Goal: Task Accomplishment & Management: Use online tool/utility

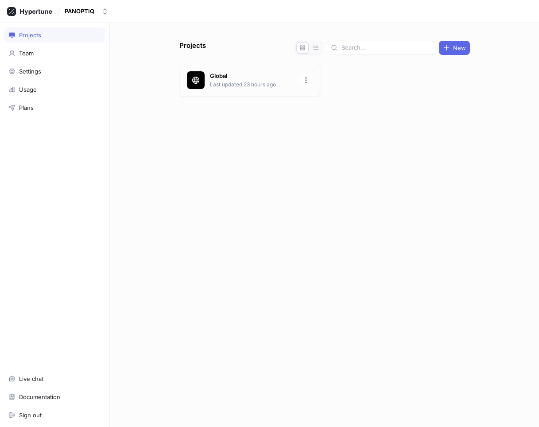
click at [238, 71] on div "Global Last updated 23 hours ago" at bounding box center [249, 80] width 141 height 33
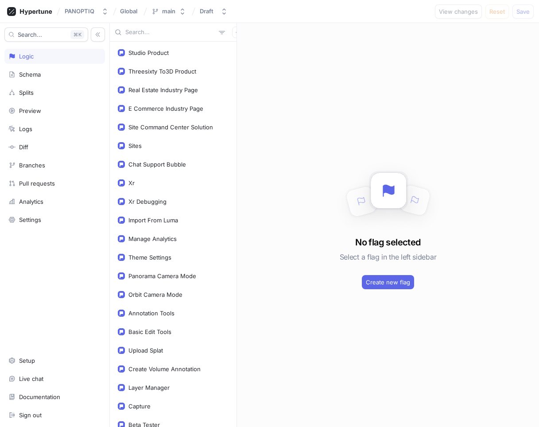
click at [130, 35] on input "text" at bounding box center [170, 32] width 90 height 9
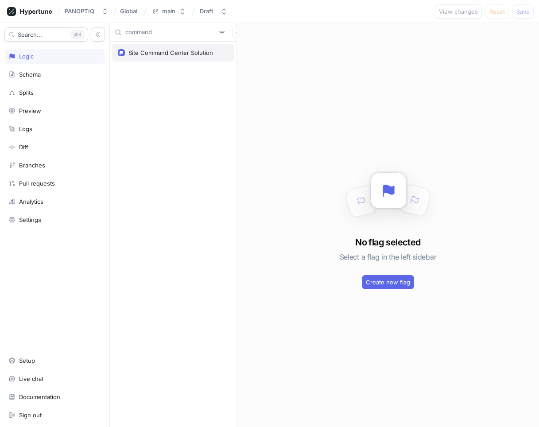
type input "command"
click at [121, 46] on div "Site Command Center Solution" at bounding box center [173, 53] width 122 height 18
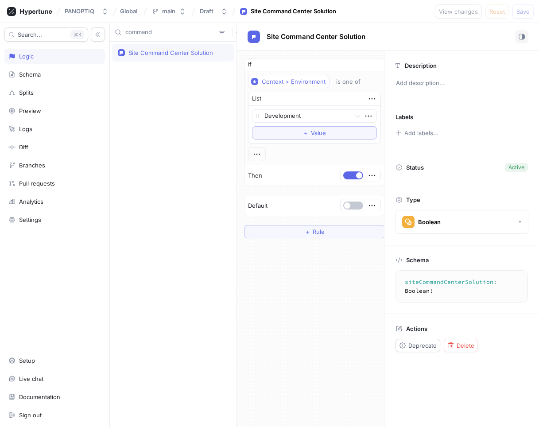
click at [286, 30] on div "Site Command Center Solution" at bounding box center [388, 37] width 302 height 28
click at [286, 32] on div "Site Command Center Solution" at bounding box center [315, 37] width 101 height 10
click at [286, 32] on div "Site Command Center Solution Site Command Center Solution" at bounding box center [316, 36] width 102 height 11
click at [289, 32] on div "Site Command Center Solution Site Command Center Solution" at bounding box center [316, 36] width 102 height 11
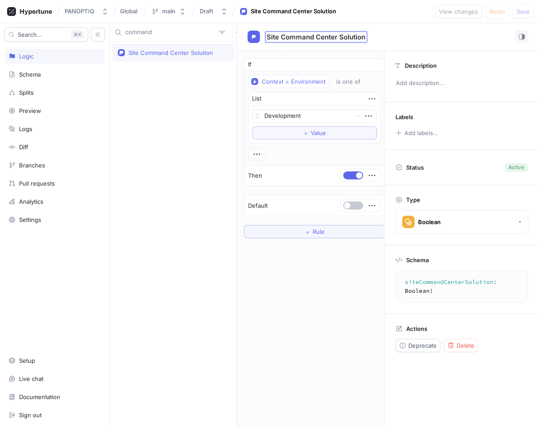
click at [329, 37] on input "Site Command Center Solution" at bounding box center [316, 37] width 99 height 8
click at [139, 35] on input "command" at bounding box center [170, 32] width 90 height 9
click at [299, 39] on span "Site Command Center Solution" at bounding box center [316, 36] width 99 height 7
click at [299, 39] on input "Site Command Center Solution" at bounding box center [316, 37] width 99 height 8
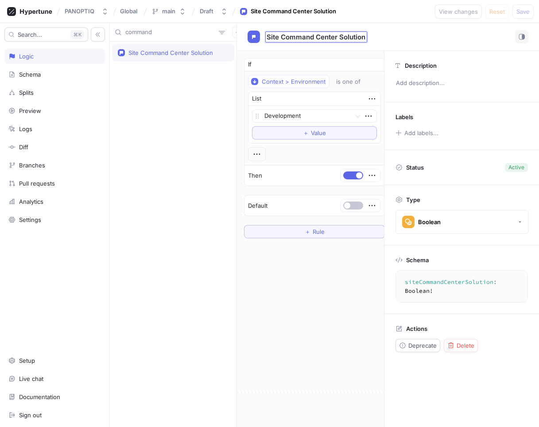
click at [299, 39] on input "Site Command Center Solution" at bounding box center [316, 37] width 99 height 8
type input "Renewable Energy Industry Page"
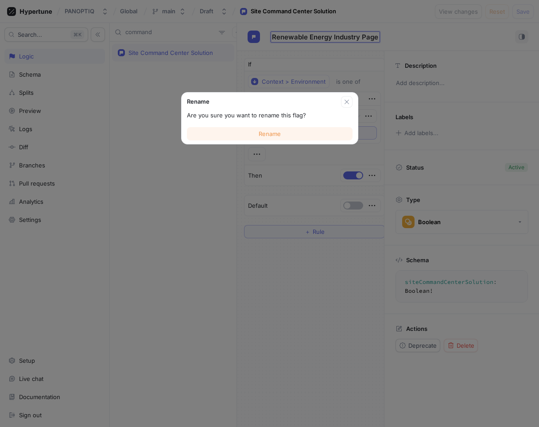
click at [266, 127] on button "Rename" at bounding box center [270, 133] width 166 height 13
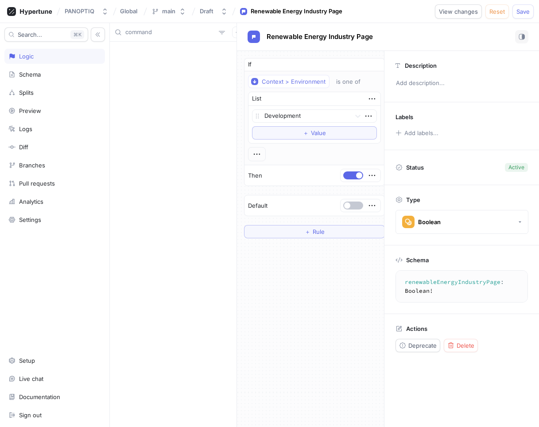
click at [447, 284] on textarea "renewableEnergyIndustryPage: Boolean!" at bounding box center [468, 286] width 139 height 24
click at [524, 4] on button "Save" at bounding box center [522, 11] width 21 height 14
click at [153, 77] on div at bounding box center [173, 234] width 127 height 385
click at [161, 34] on input "command" at bounding box center [170, 32] width 90 height 9
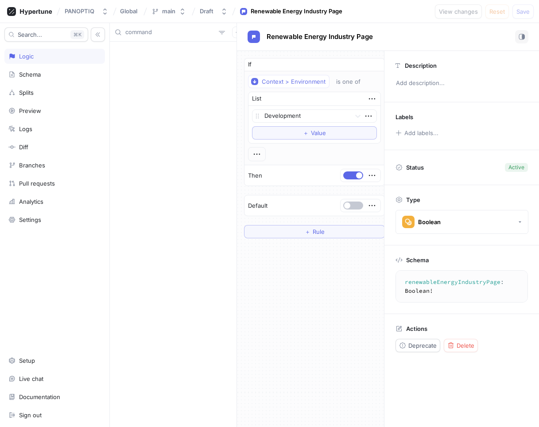
click at [161, 34] on input "command" at bounding box center [170, 32] width 90 height 9
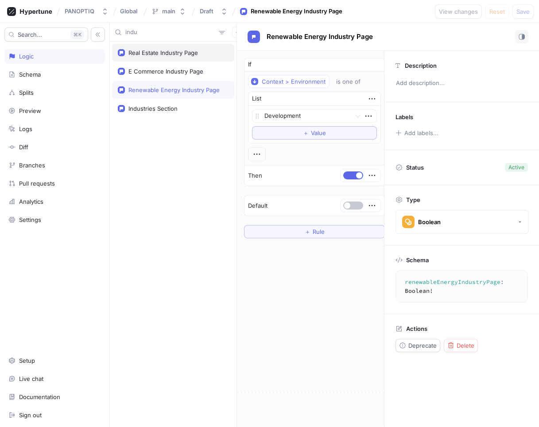
type input "indu"
click at [162, 55] on div "Real Estate Industry Page" at bounding box center [163, 52] width 70 height 7
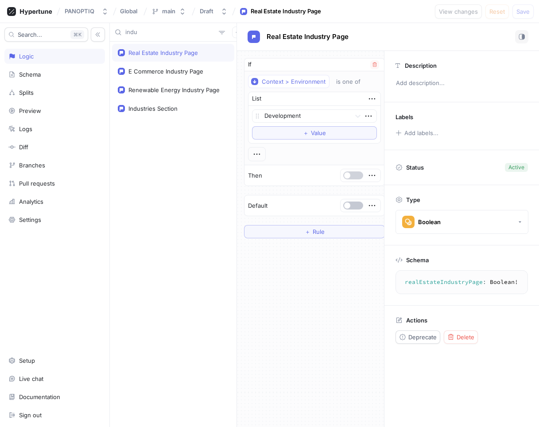
click at [347, 179] on button "button" at bounding box center [353, 175] width 20 height 8
click at [183, 75] on div "E Commerce Industry Page" at bounding box center [173, 71] width 122 height 18
type textarea "eCommerceIndustryPage: Boolean!"
click at [346, 172] on button "button" at bounding box center [353, 175] width 20 height 8
click at [526, 22] on div "PANOPTIQ Global main Draft E Commerce Industry Page View changes Reset Save" at bounding box center [269, 11] width 539 height 23
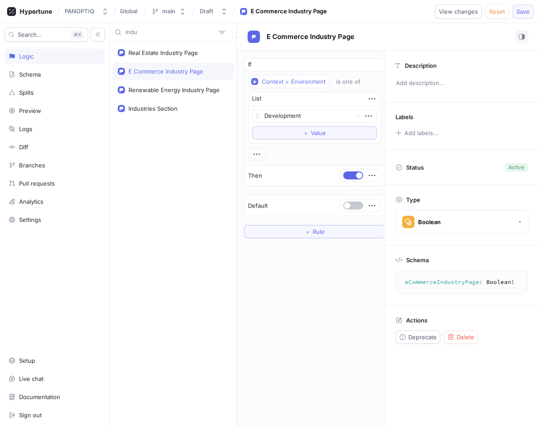
click at [524, 14] on span "Save" at bounding box center [522, 11] width 13 height 5
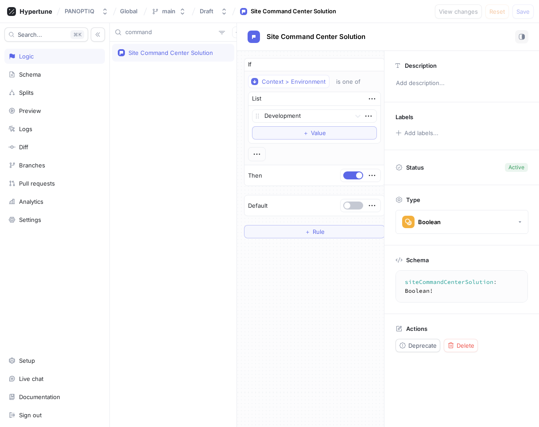
click at [138, 35] on input "command" at bounding box center [170, 32] width 90 height 9
click at [27, 53] on div "Logic" at bounding box center [26, 56] width 15 height 7
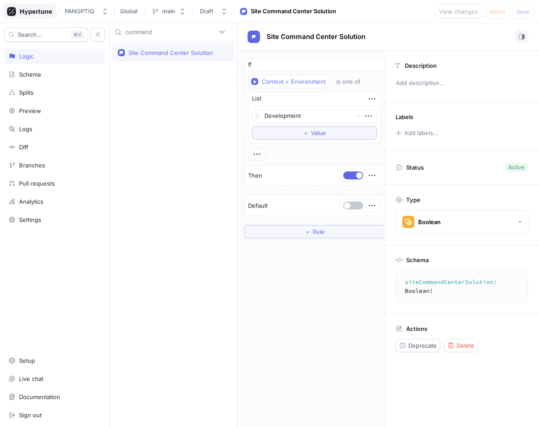
click at [39, 16] on div at bounding box center [30, 11] width 52 height 15
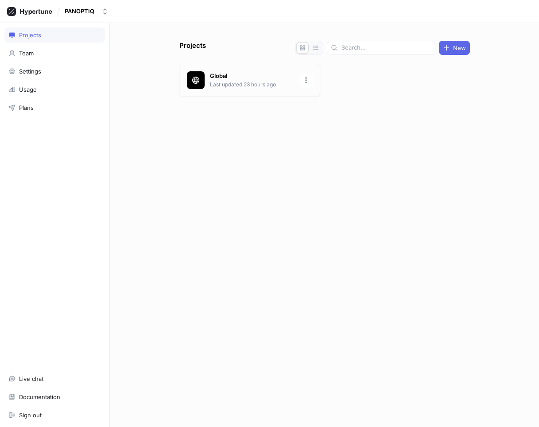
click at [239, 79] on div "Global Last updated 23 hours ago" at bounding box center [252, 80] width 84 height 17
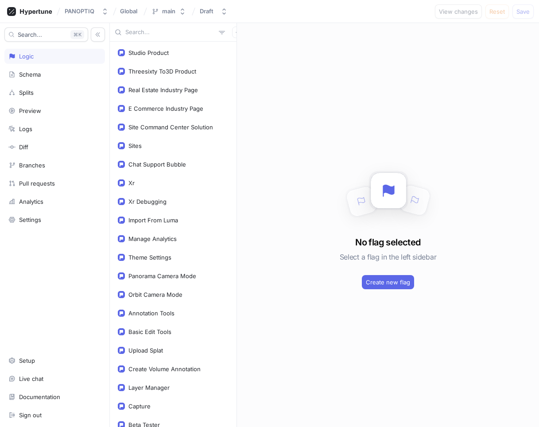
click at [148, 35] on input "text" at bounding box center [170, 32] width 90 height 9
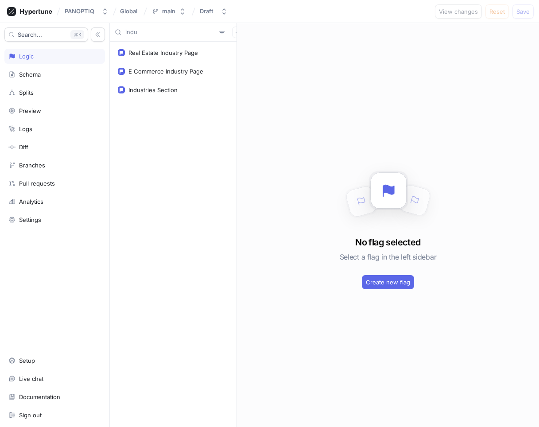
type input "indu"
